Goal: Task Accomplishment & Management: Manage account settings

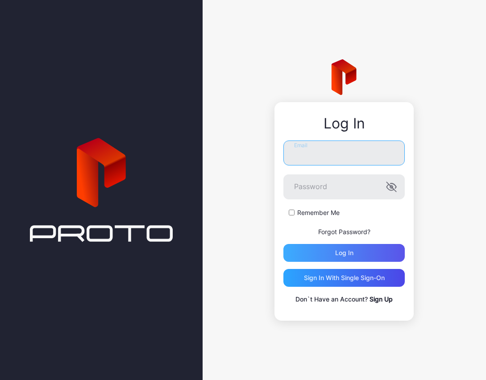
type input "**********"
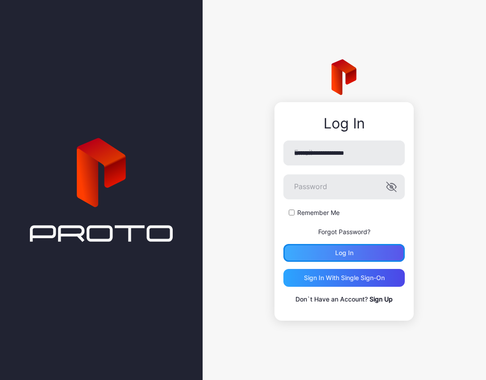
click at [336, 249] on div "Log in" at bounding box center [344, 252] width 18 height 7
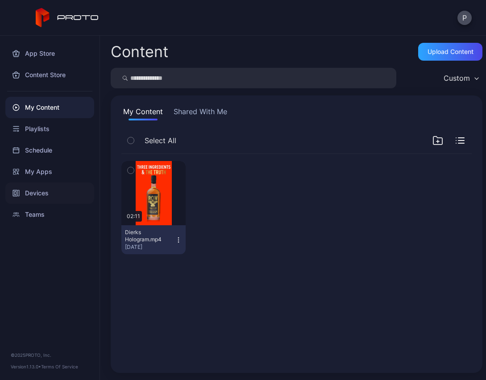
click at [49, 193] on div "Devices" at bounding box center [49, 192] width 89 height 21
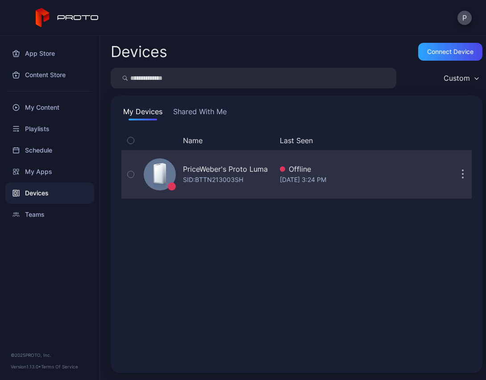
click at [222, 168] on div "PriceWeber's Proto Luma" at bounding box center [225, 169] width 85 height 11
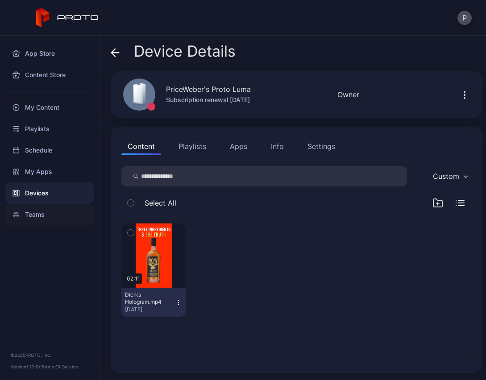
click at [50, 203] on div "App Store Content Store My Content Playlists Schedule My Apps Devices Teams" at bounding box center [49, 131] width 99 height 190
click at [464, 15] on button "P" at bounding box center [464, 18] width 14 height 14
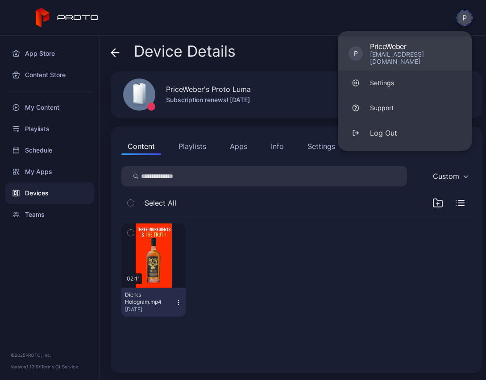
click at [401, 50] on div "PriceWeber" at bounding box center [415, 46] width 91 height 9
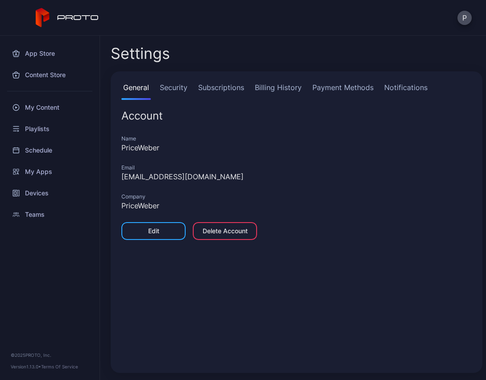
click at [230, 165] on div "Email" at bounding box center [296, 167] width 350 height 7
drag, startPoint x: 225, startPoint y: 178, endPoint x: 111, endPoint y: 176, distance: 114.6
click at [111, 176] on div "General Security Subscriptions Billing History Payment Methods Notifications Ac…" at bounding box center [296, 221] width 371 height 301
copy div "[EMAIL_ADDRESS][DOMAIN_NAME]"
click at [466, 18] on button "P" at bounding box center [464, 18] width 14 height 14
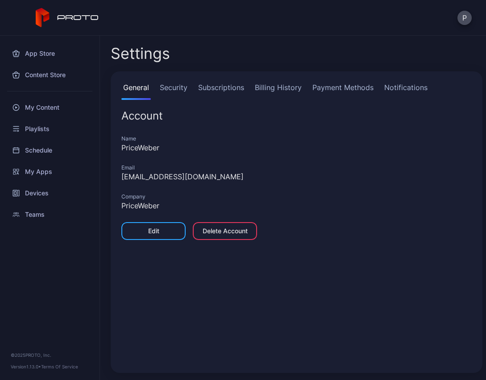
click at [309, 233] on div "Name PriceWeber Email [EMAIL_ADDRESS][DOMAIN_NAME] Company PriceWeber Edit Dele…" at bounding box center [296, 190] width 350 height 117
click at [50, 190] on div "Devices" at bounding box center [49, 192] width 89 height 21
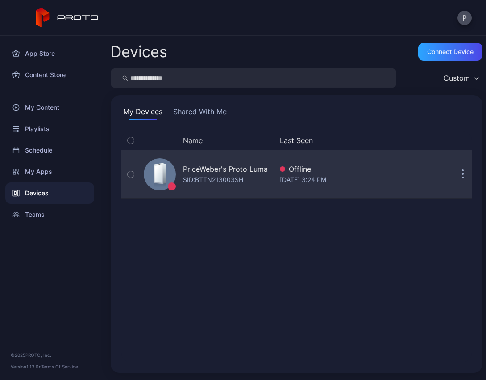
click at [453, 174] on button "button" at bounding box center [462, 174] width 18 height 18
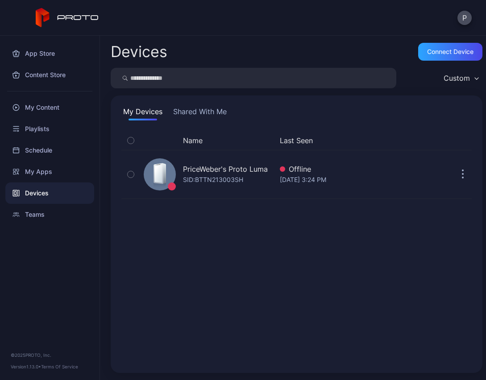
click at [293, 186] on div "Name Last Seen PriceWeber's Proto [PERSON_NAME]: BTTN213003SH Offline [DATE] 3:…" at bounding box center [296, 246] width 350 height 231
click at [452, 81] on div "Custom" at bounding box center [456, 78] width 26 height 9
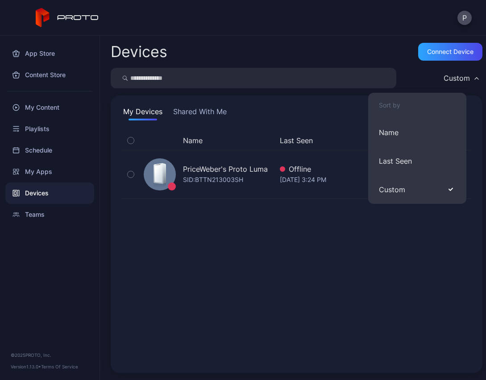
click at [452, 81] on div "Custom" at bounding box center [456, 78] width 26 height 9
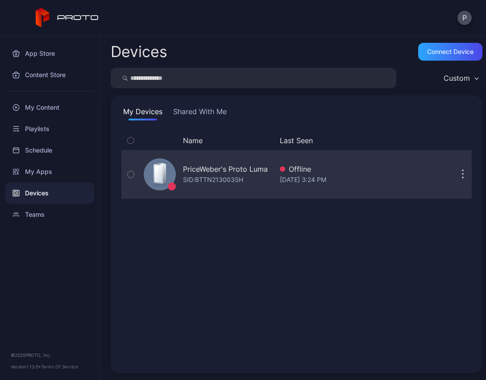
click at [442, 181] on div "PriceWeber's Proto [PERSON_NAME]: BTTN213003SH Offline [DATE] 3:24 PM" at bounding box center [296, 174] width 350 height 45
